Goal: Task Accomplishment & Management: Manage account settings

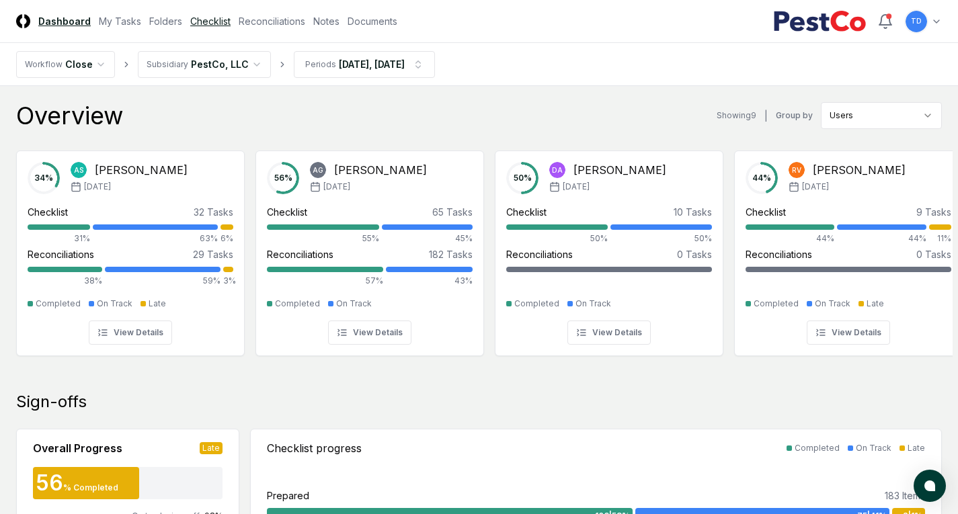
click at [197, 16] on link "Checklist" at bounding box center [210, 21] width 40 height 14
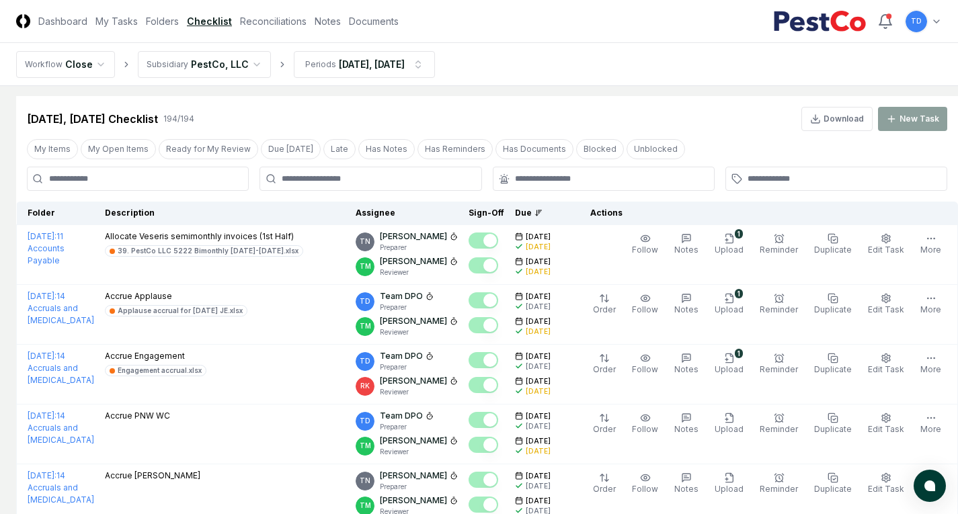
scroll to position [7, 0]
click at [120, 177] on input at bounding box center [138, 178] width 222 height 24
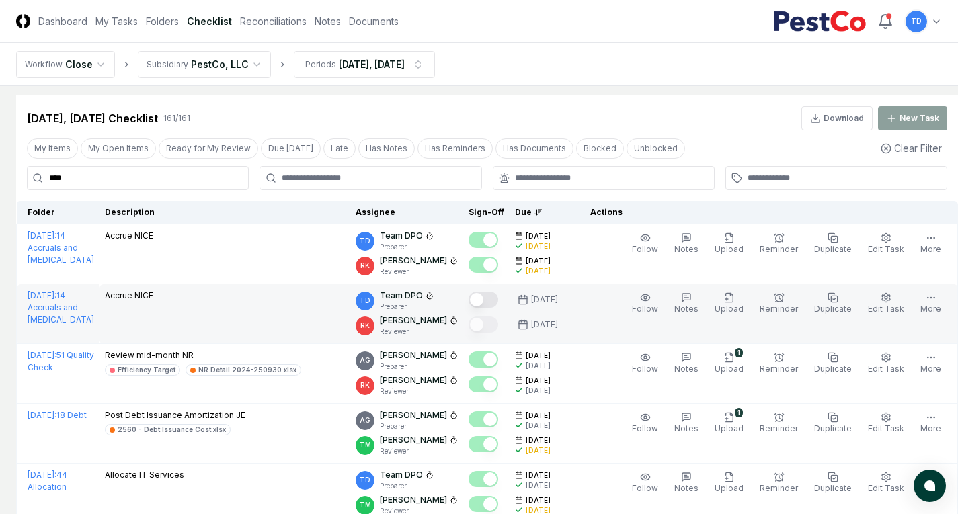
type input "****"
click at [475, 303] on button "Mark complete" at bounding box center [484, 300] width 30 height 16
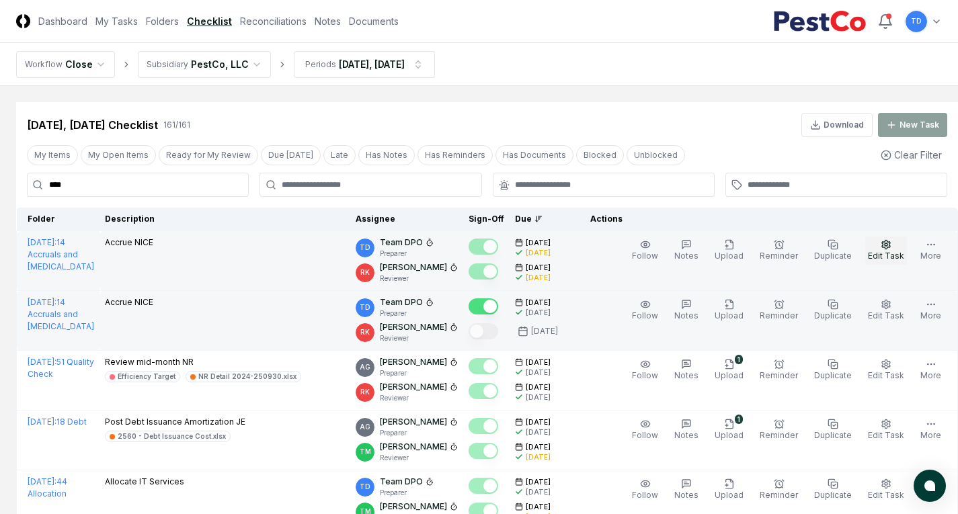
click at [872, 251] on span "Edit Task" at bounding box center [886, 256] width 36 height 10
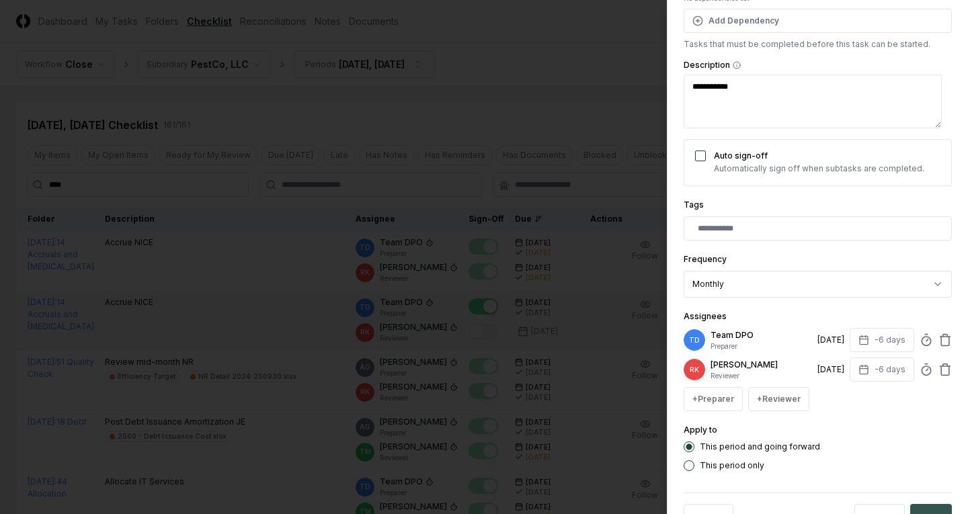
scroll to position [216, 0]
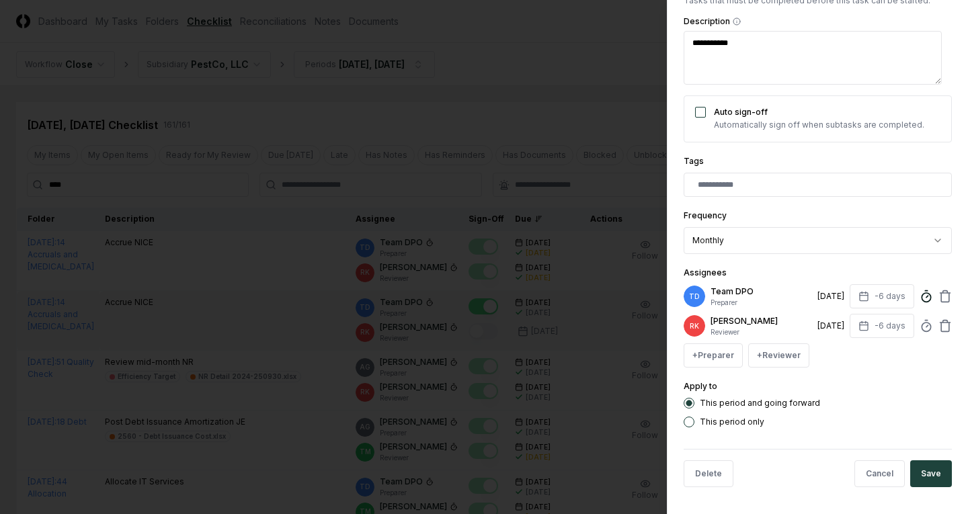
click at [920, 297] on icon at bounding box center [926, 296] width 13 height 13
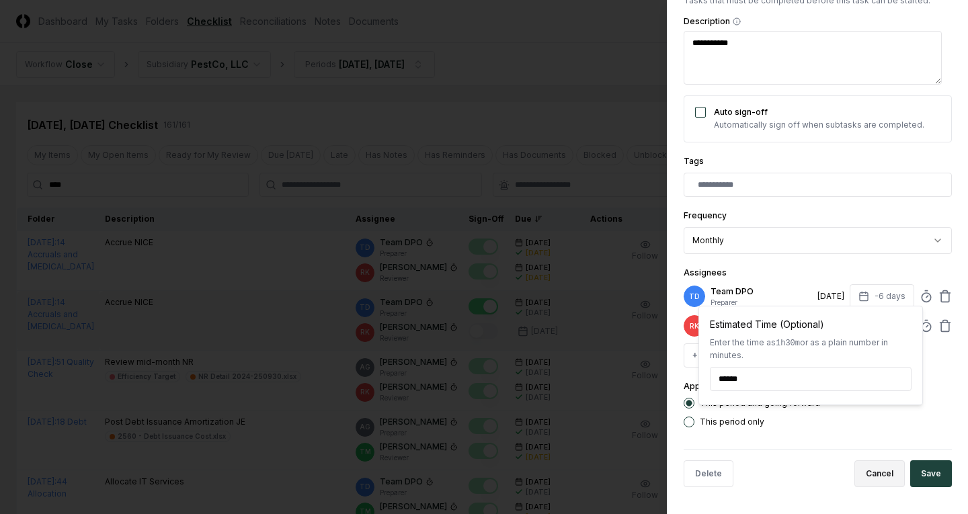
click at [869, 475] on button "Cancel" at bounding box center [880, 474] width 50 height 27
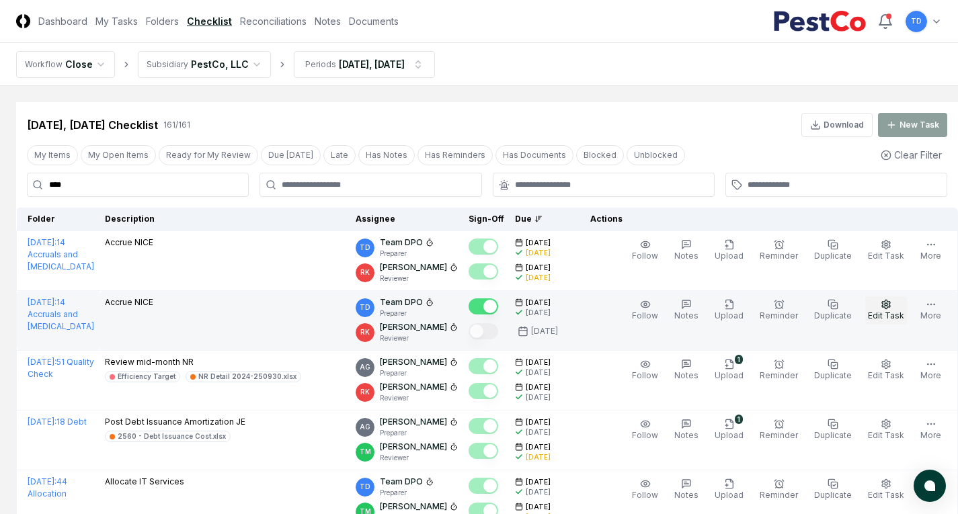
click at [882, 310] on button "Edit Task" at bounding box center [886, 311] width 42 height 28
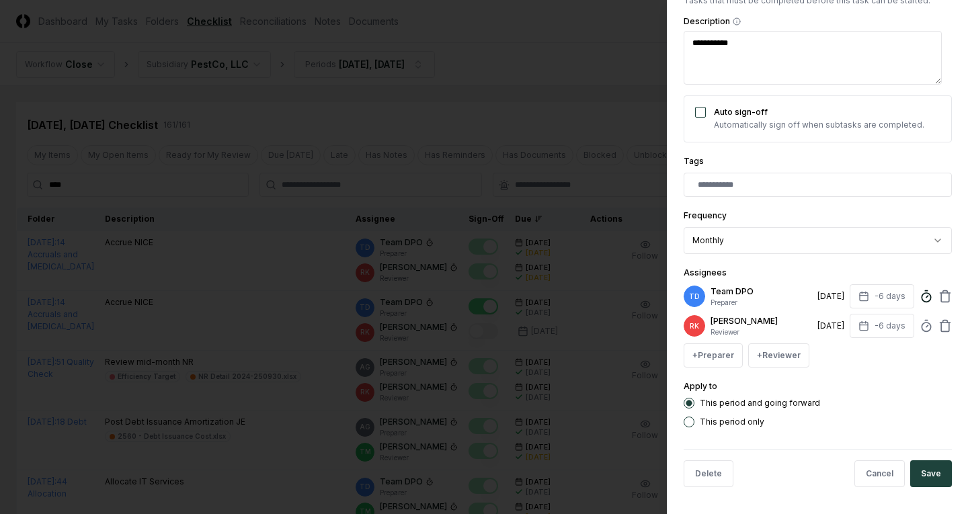
click at [920, 291] on icon at bounding box center [926, 296] width 13 height 13
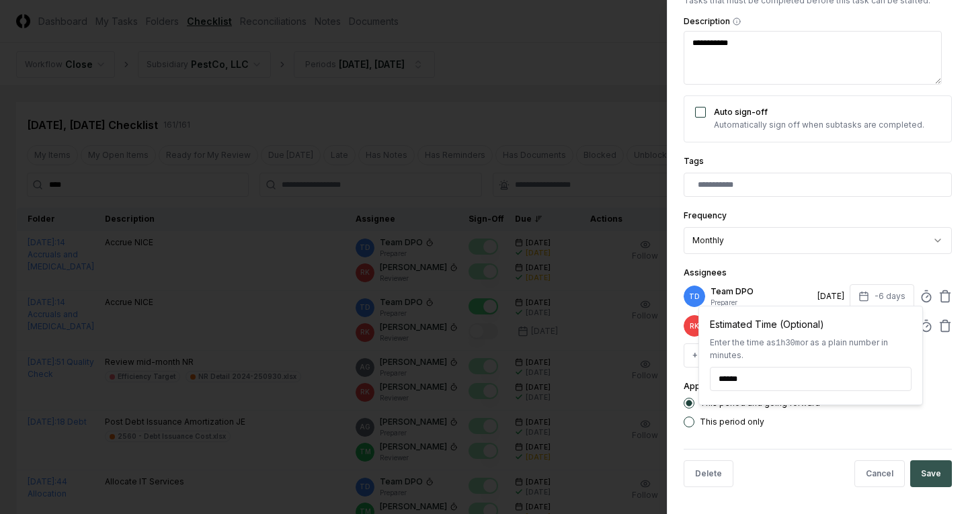
click at [925, 479] on button "Save" at bounding box center [932, 474] width 42 height 27
type textarea "*"
